Goal: Information Seeking & Learning: Understand process/instructions

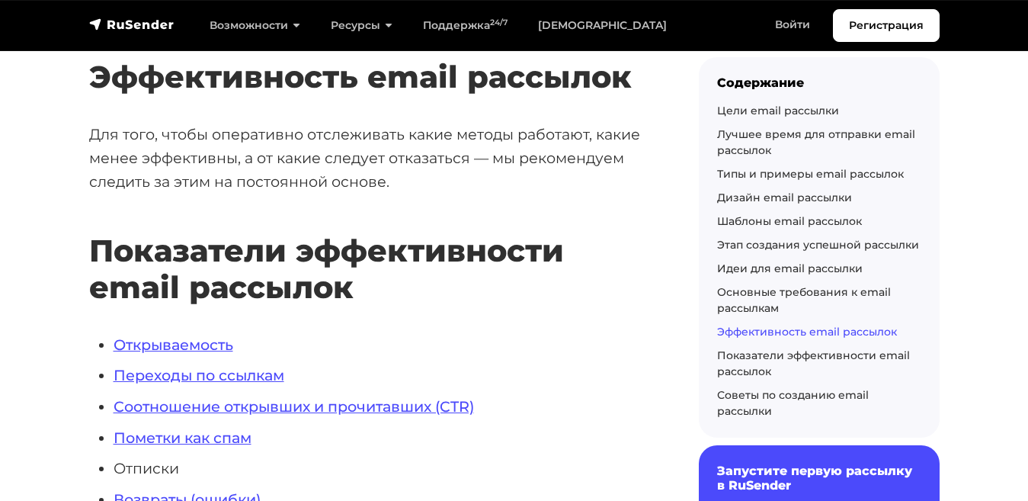
scroll to position [8818, 0]
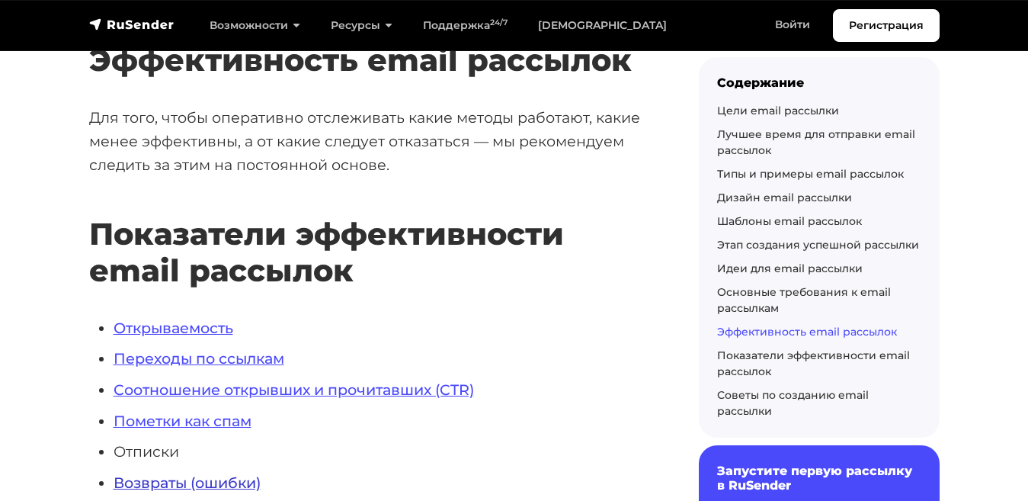
click at [142, 473] on link "Возвраты (ошибки)" at bounding box center [187, 482] width 147 height 18
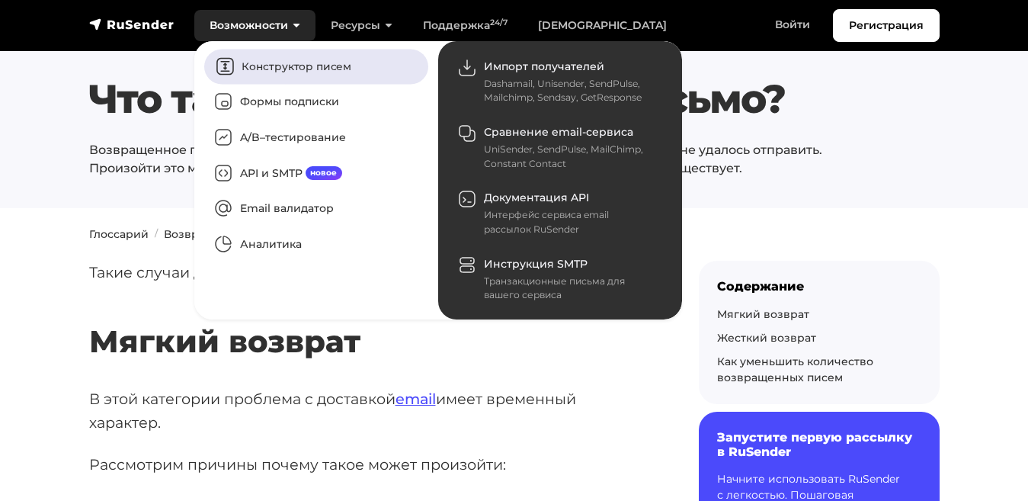
click at [241, 55] on link "Конструктор писем" at bounding box center [316, 66] width 224 height 35
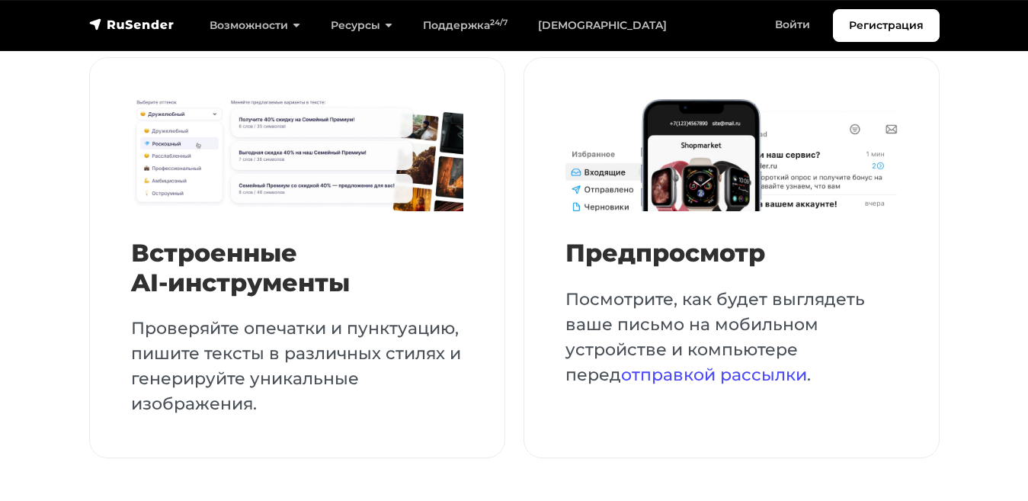
scroll to position [3459, 0]
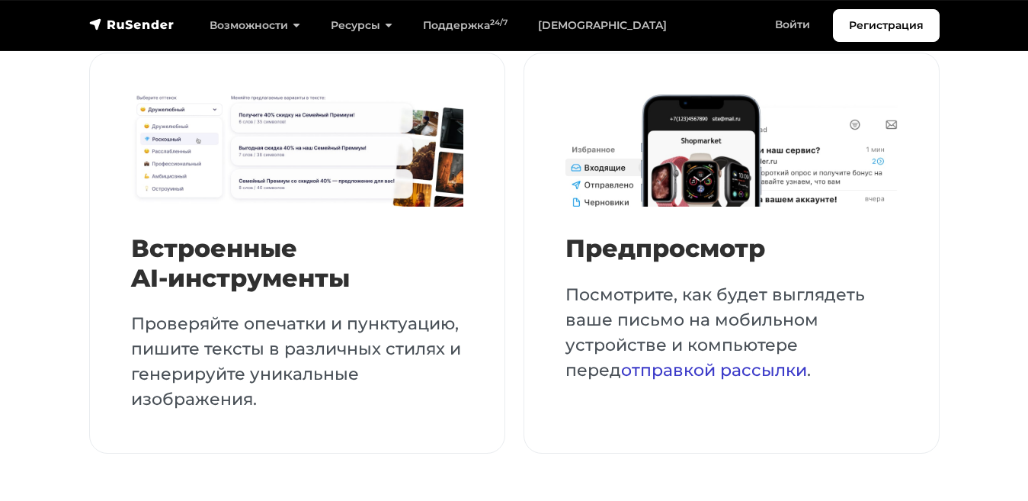
click at [621, 362] on link "отправкой рассылки" at bounding box center [714, 370] width 186 height 21
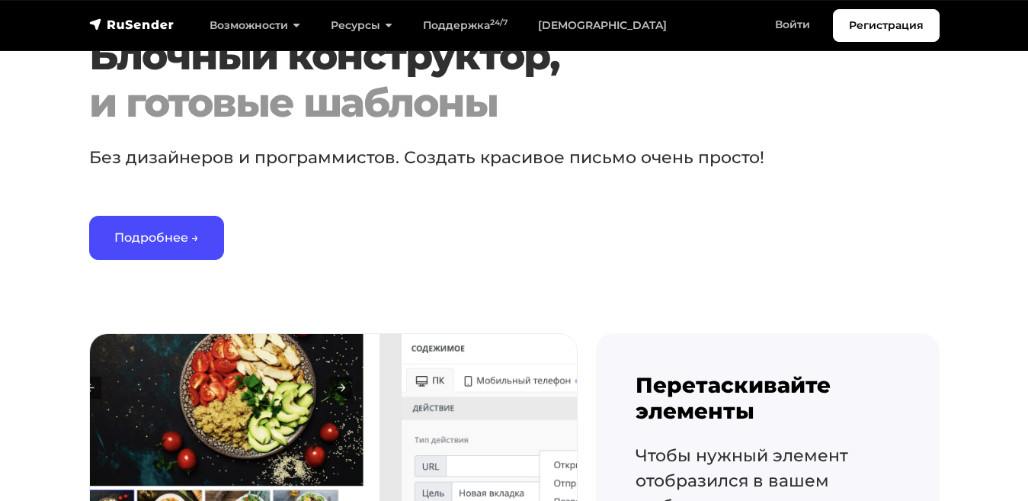
scroll to position [1135, 0]
